Goal: Check status: Verify the current state of an ongoing process or item

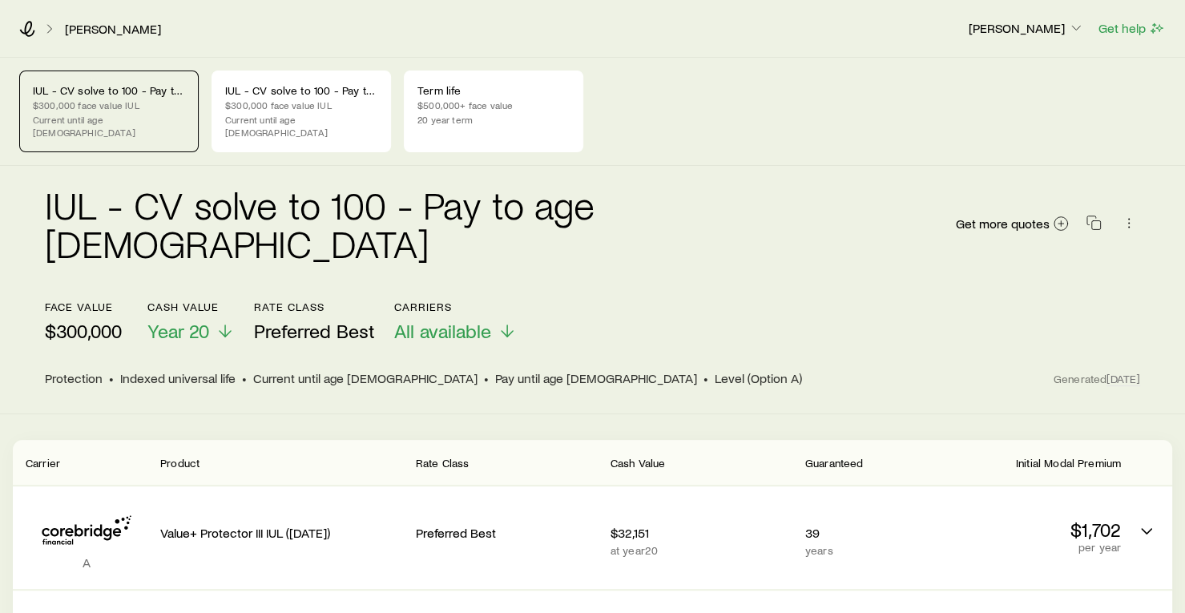
click at [967, 300] on div "face value $300,000 Cash Value Year 20 Rate Class Preferred Best Carriers All a…" at bounding box center [592, 321] width 1095 height 42
click at [859, 304] on header "face value $300,000 Cash Value Year 20 Rate Class Preferred Best Carriers All a…" at bounding box center [592, 343] width 1095 height 87
click at [106, 28] on link "[PERSON_NAME]" at bounding box center [113, 29] width 98 height 15
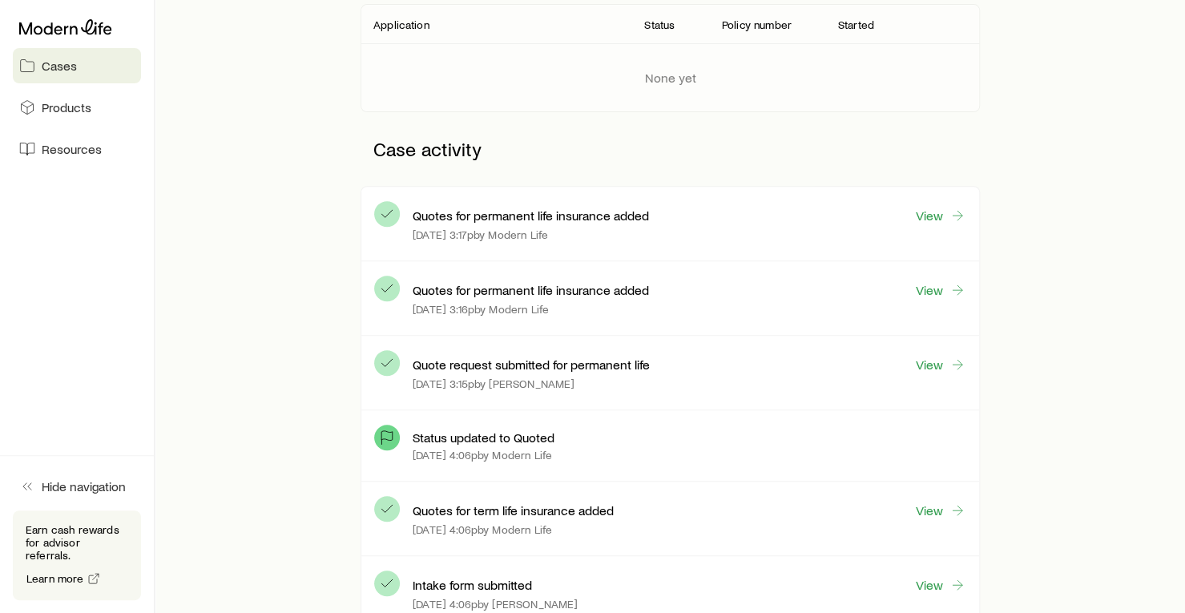
scroll to position [306, 0]
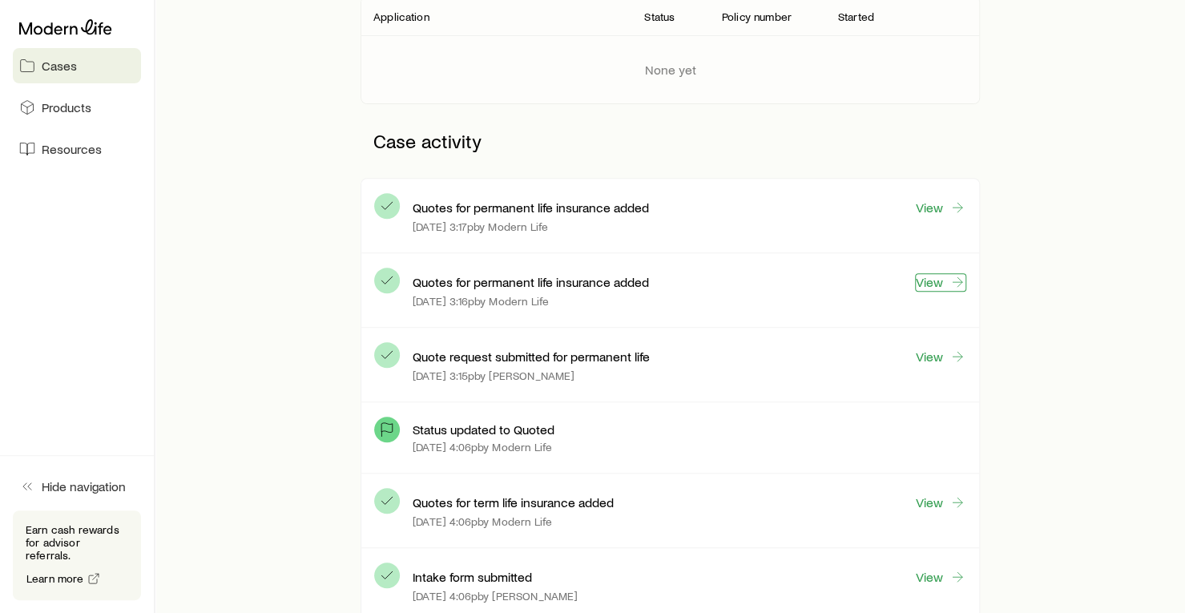
click at [950, 280] on icon at bounding box center [957, 282] width 16 height 16
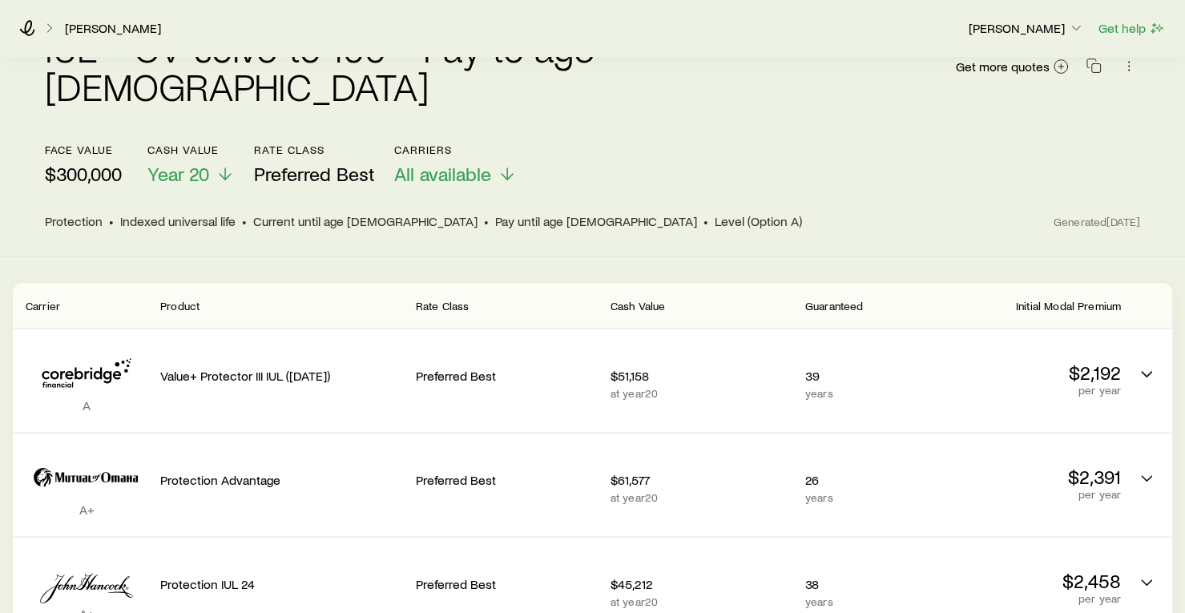
scroll to position [155, 0]
click at [847, 145] on div "face value $300,000 Cash Value Year 20 Rate Class Preferred Best Carriers All a…" at bounding box center [592, 166] width 1095 height 42
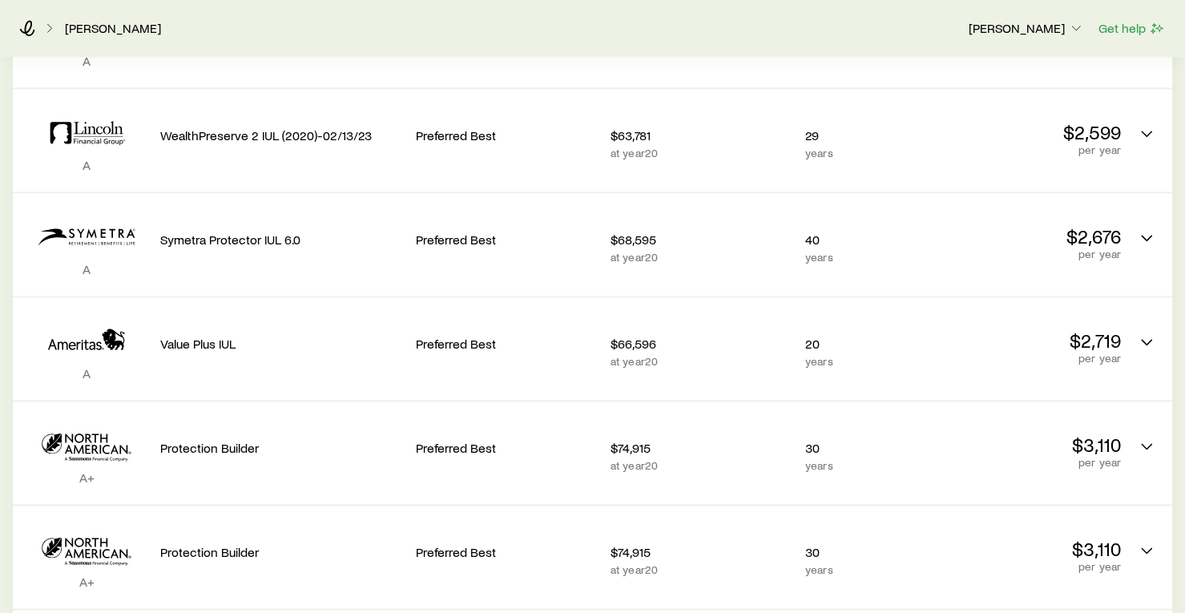
scroll to position [0, 0]
